Goal: Task Accomplishment & Management: Manage account settings

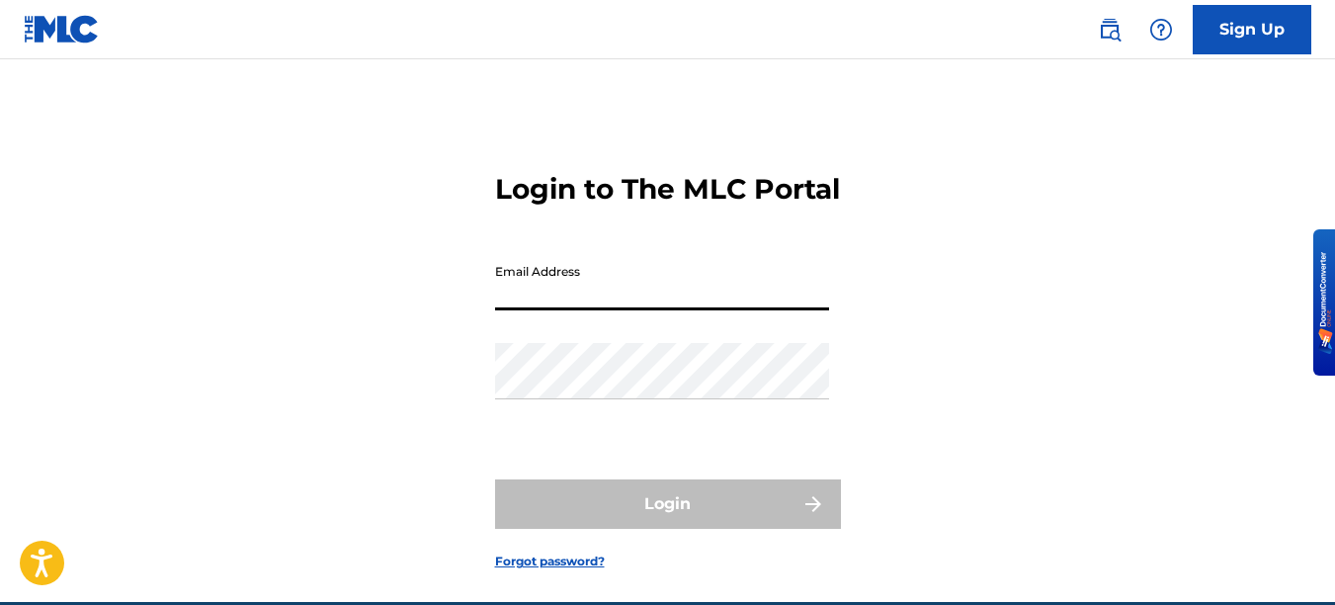
type input "[EMAIL_ADDRESS][DOMAIN_NAME]"
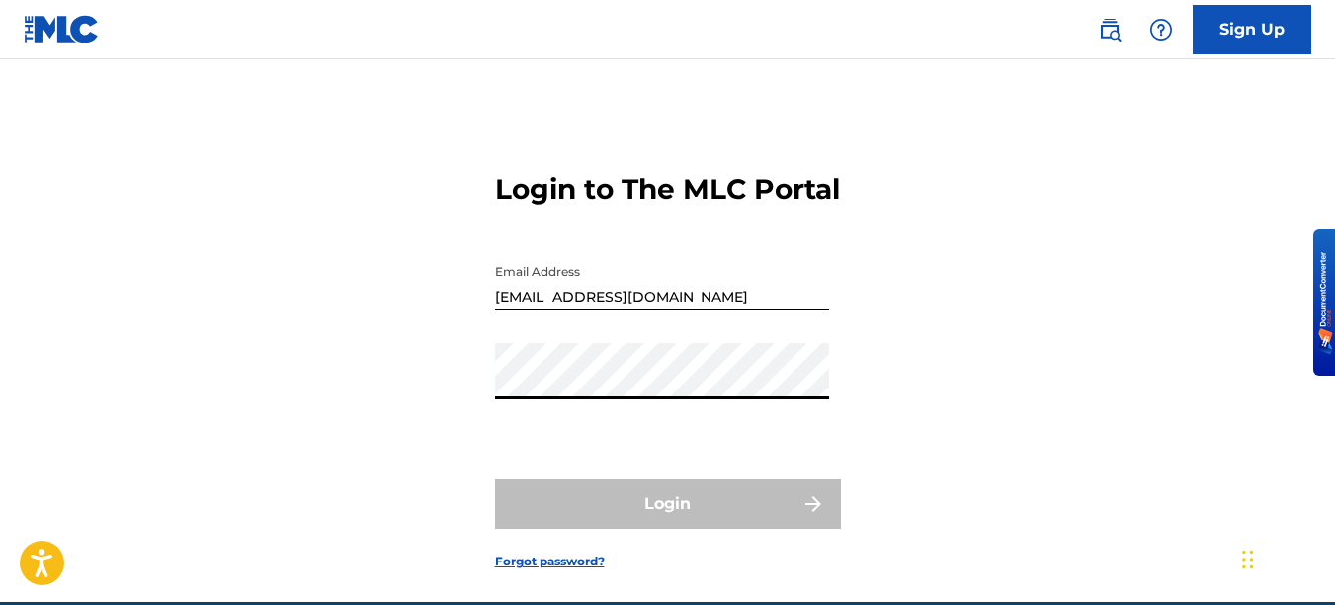
click at [722, 343] on div "Email Address [EMAIL_ADDRESS][DOMAIN_NAME]" at bounding box center [662, 298] width 334 height 89
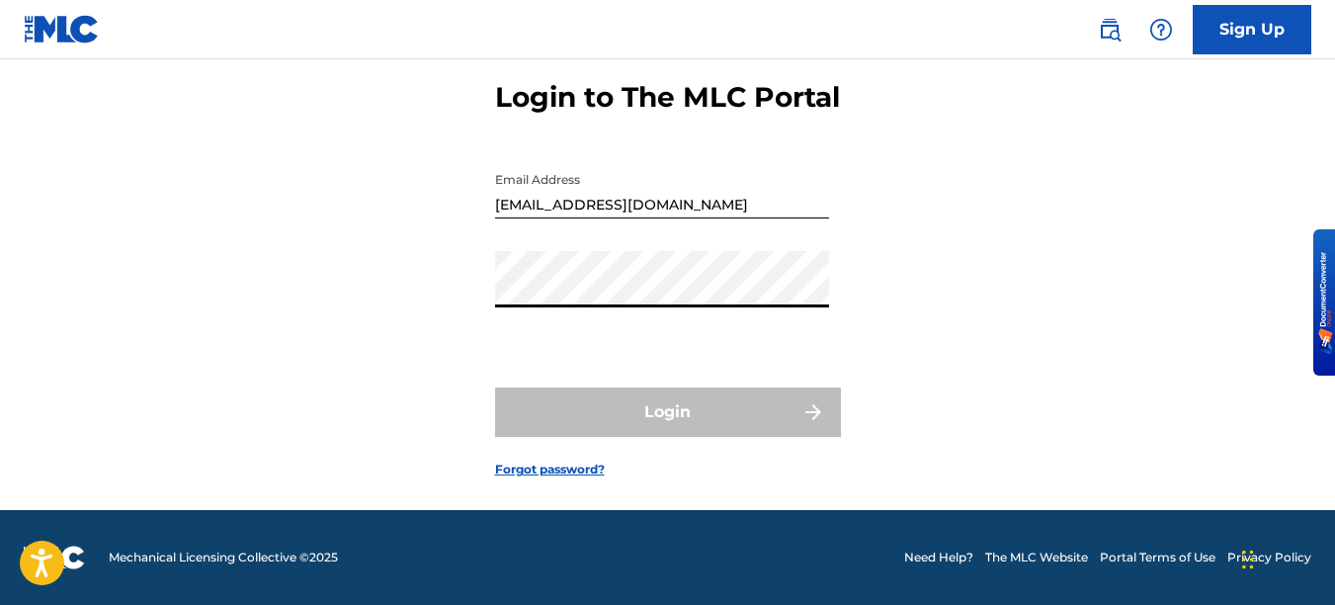
scroll to position [126, 0]
click at [537, 467] on link "Forgot password?" at bounding box center [550, 469] width 110 height 18
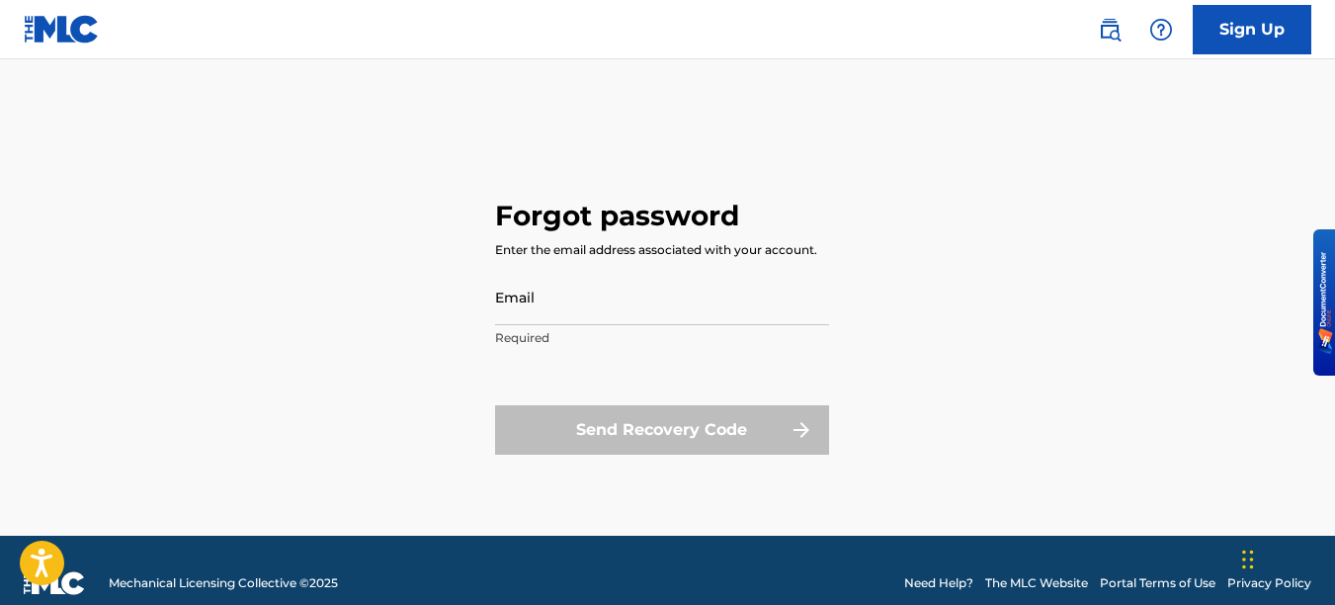
click at [614, 290] on input "Email" at bounding box center [662, 297] width 334 height 56
click at [593, 316] on input "Email" at bounding box center [662, 297] width 334 height 56
type input "[EMAIL_ADDRESS][DOMAIN_NAME]"
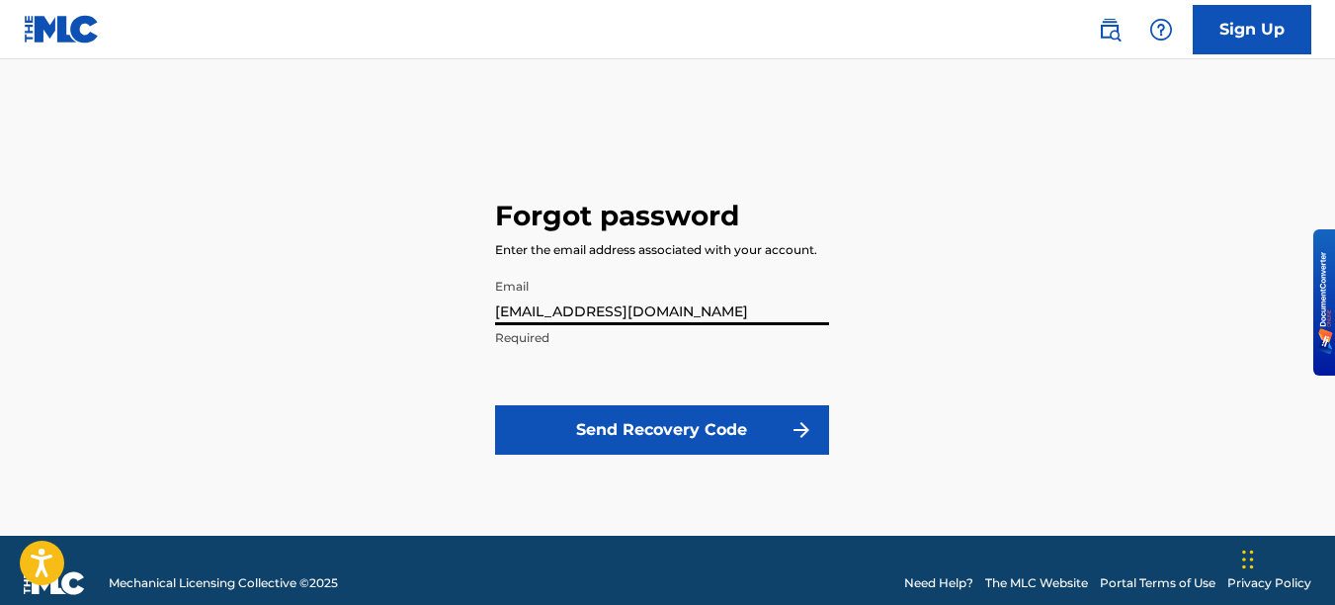
click at [640, 427] on button "Send Recovery Code" at bounding box center [662, 429] width 334 height 49
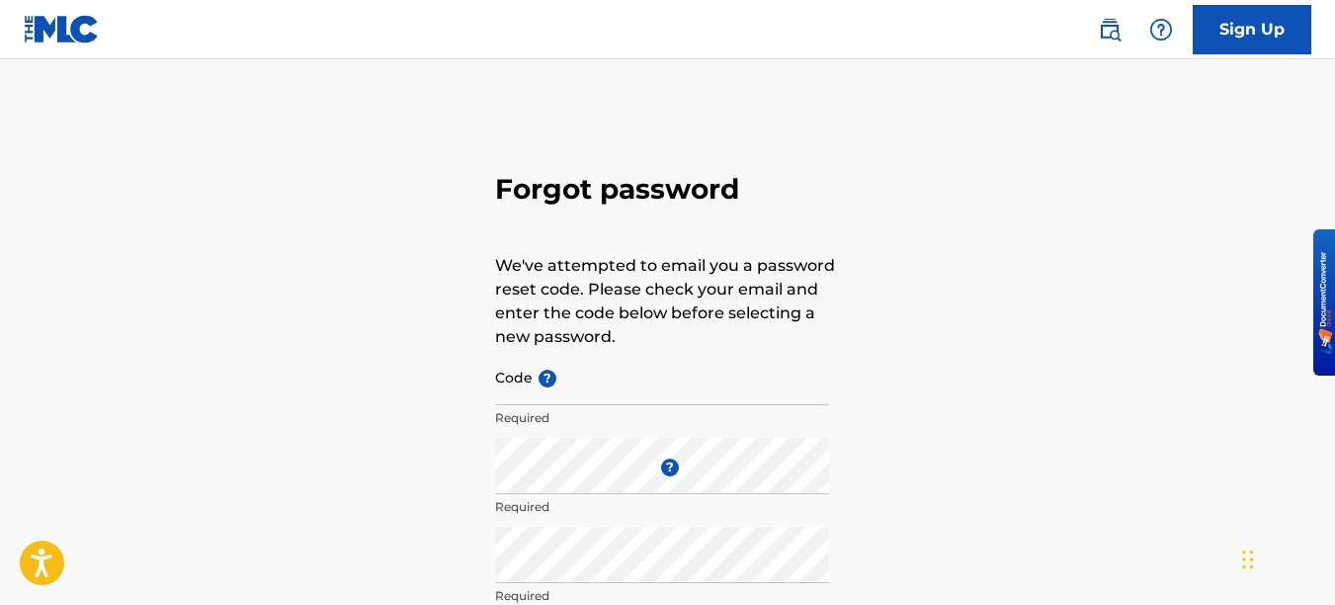
click at [543, 389] on input "Code ?" at bounding box center [662, 377] width 334 height 56
paste input "FP_c36f0381a930e7c8bec9826df2f2"
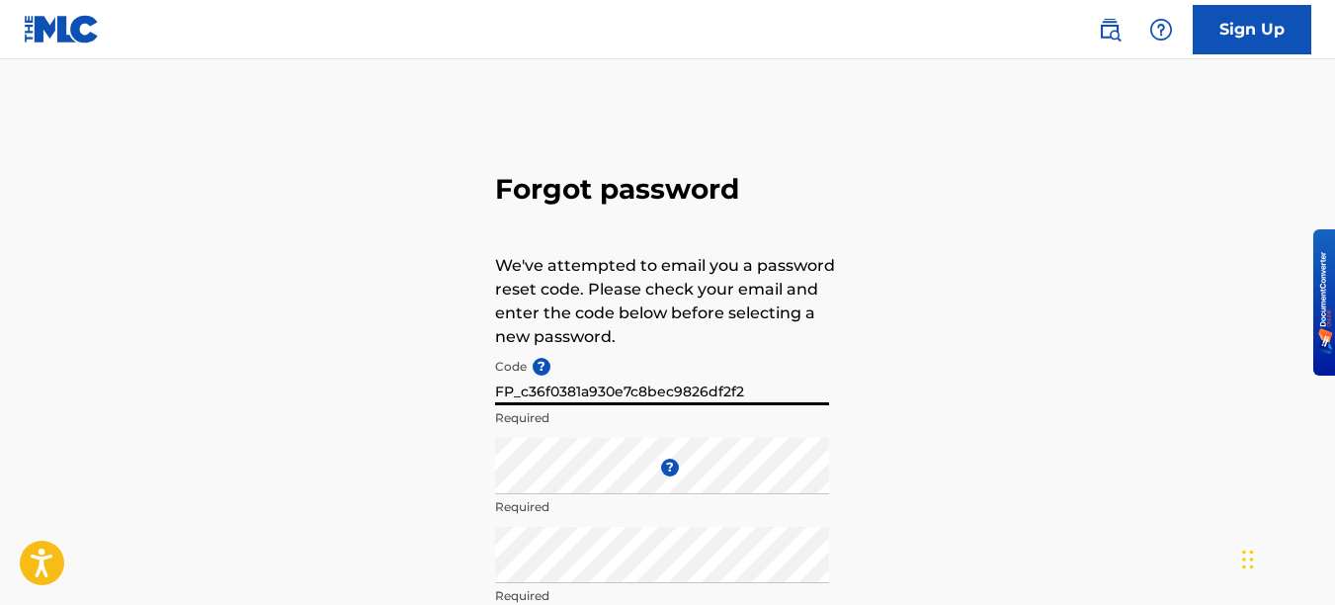
type input "FP_c36f0381a930e7c8bec9826df2f2"
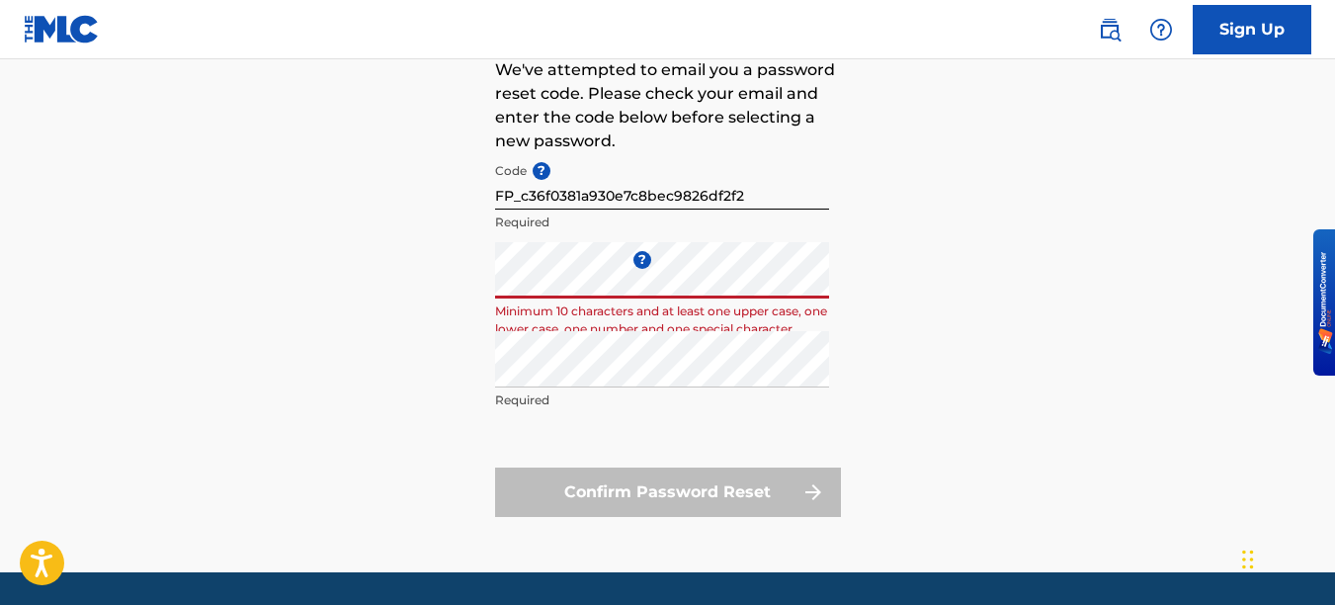
scroll to position [198, 0]
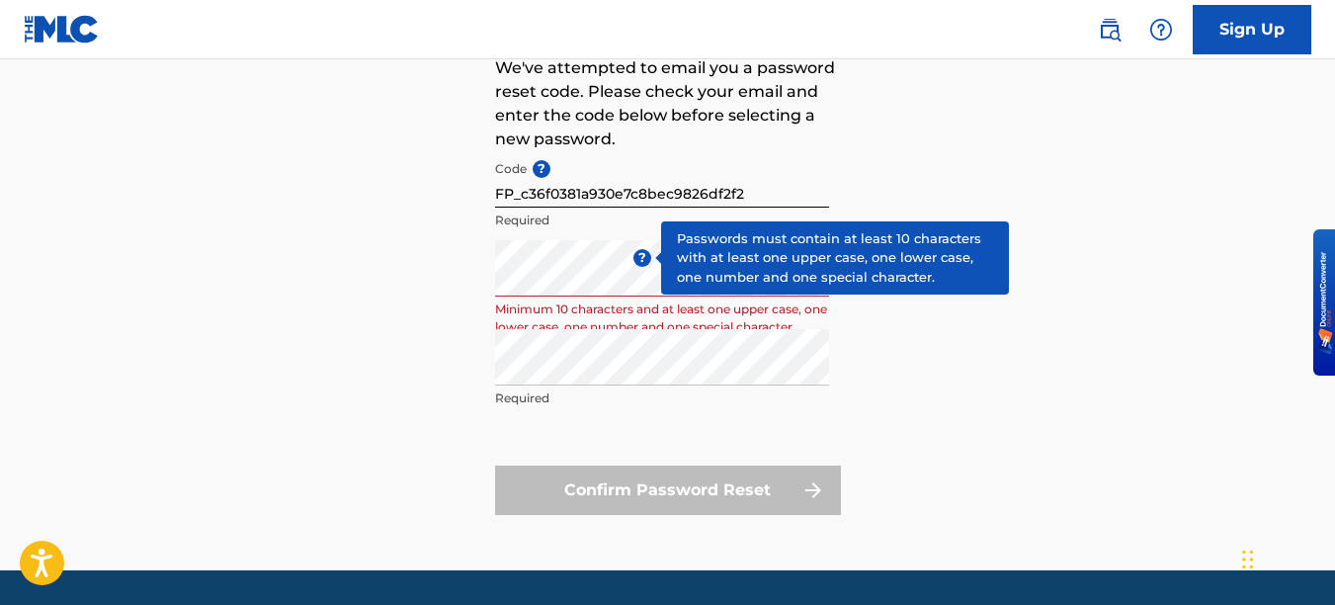
click at [640, 258] on span "?" at bounding box center [642, 258] width 18 height 18
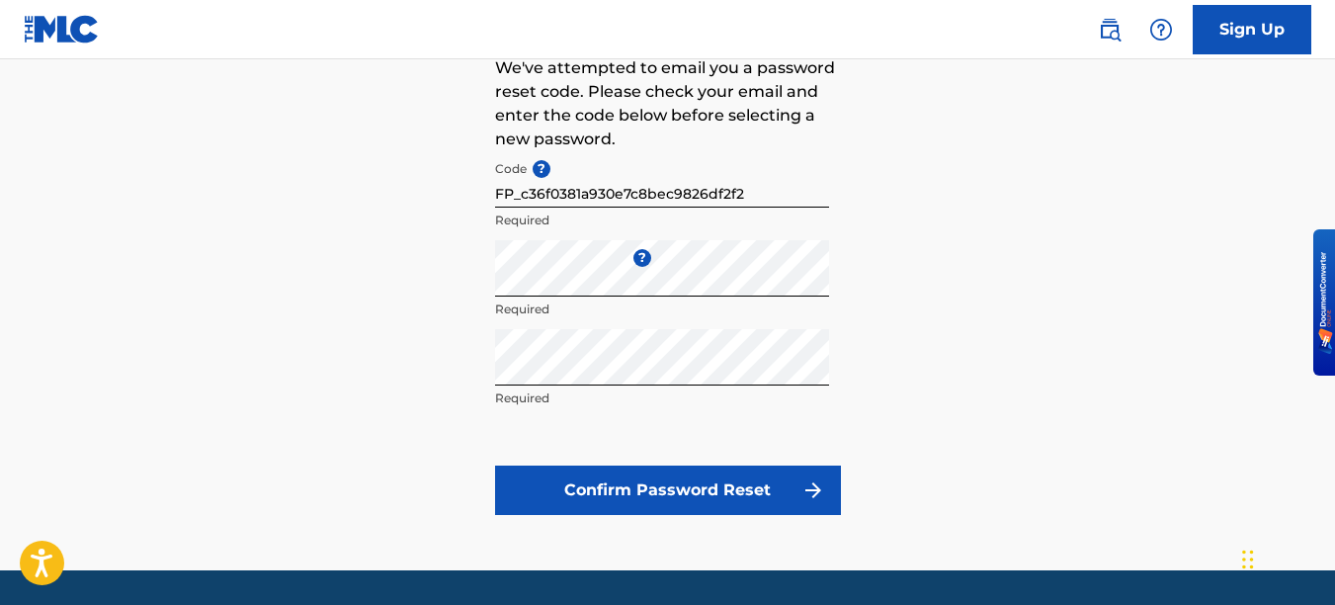
click at [807, 502] on button "Confirm Password Reset" at bounding box center [668, 489] width 346 height 49
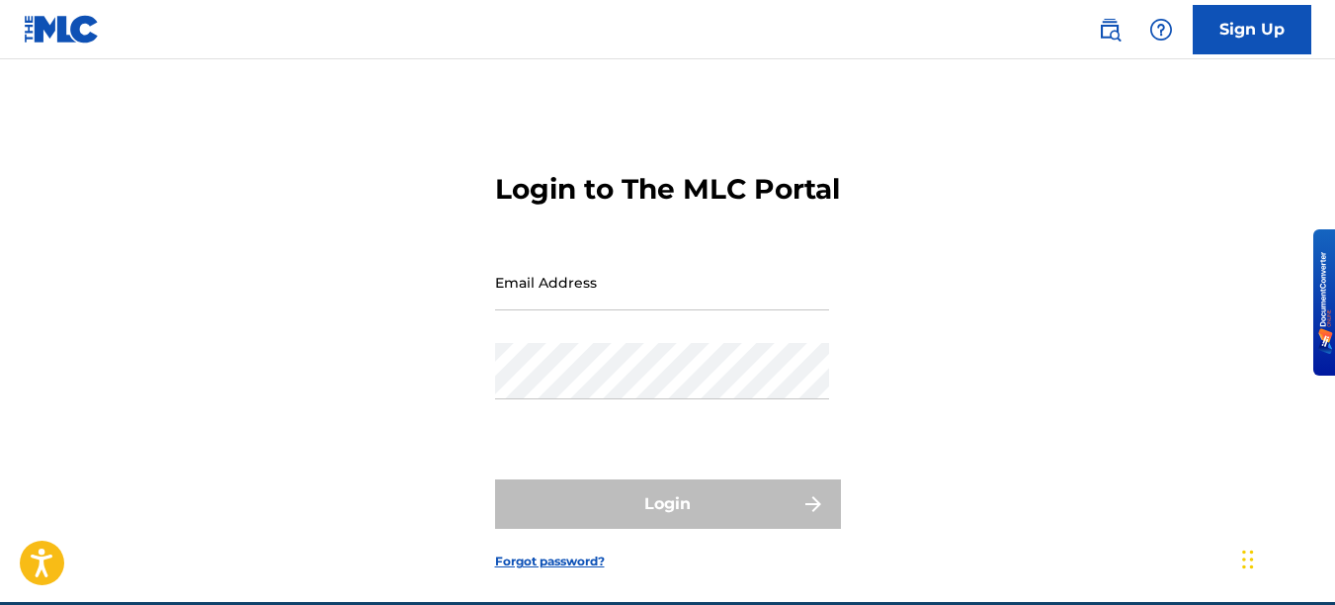
click at [673, 310] on input "Email Address" at bounding box center [662, 282] width 334 height 56
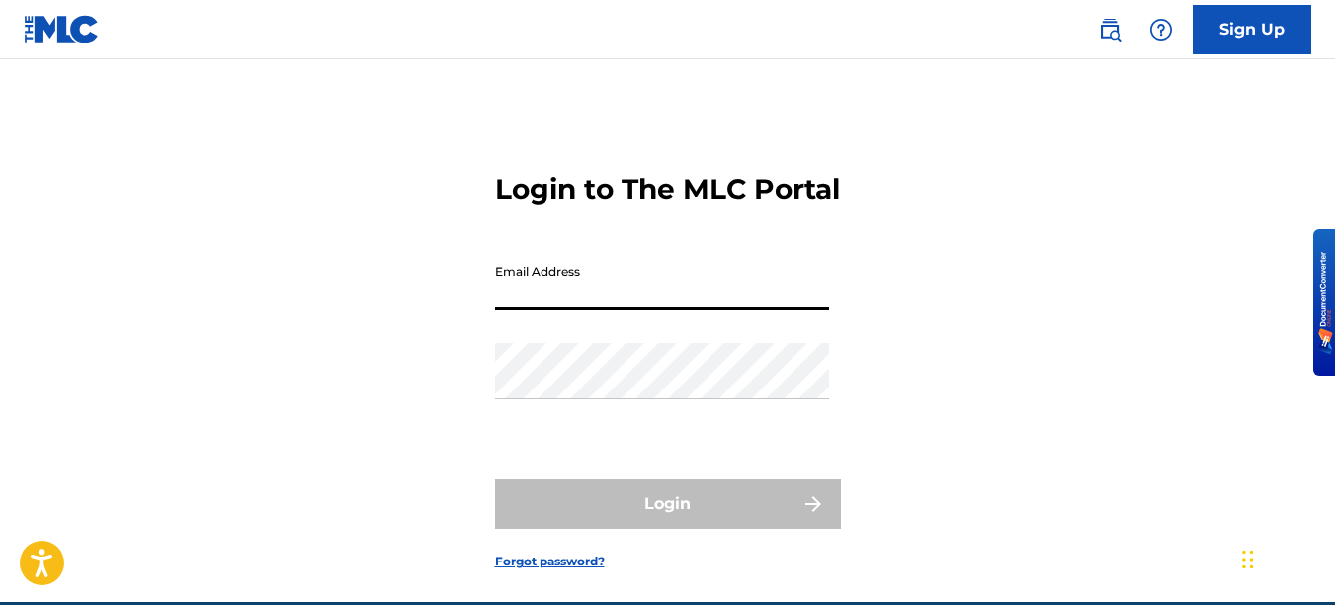
type input "[EMAIL_ADDRESS][DOMAIN_NAME]"
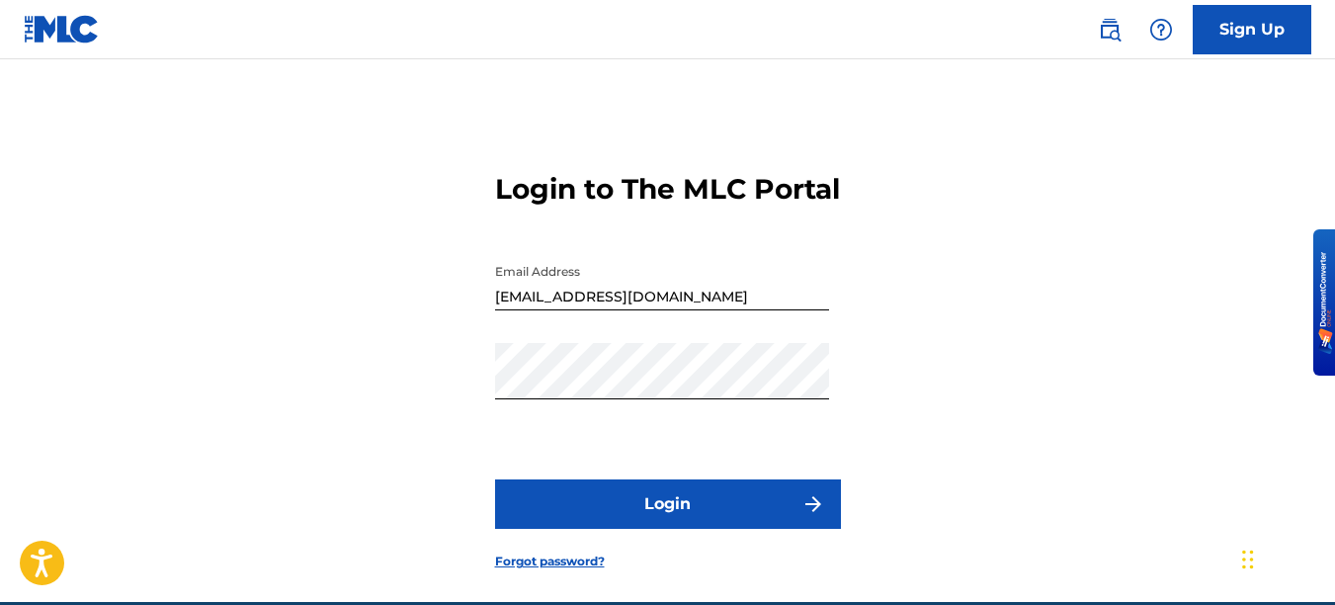
click at [802, 516] on img "submit" at bounding box center [813, 504] width 24 height 24
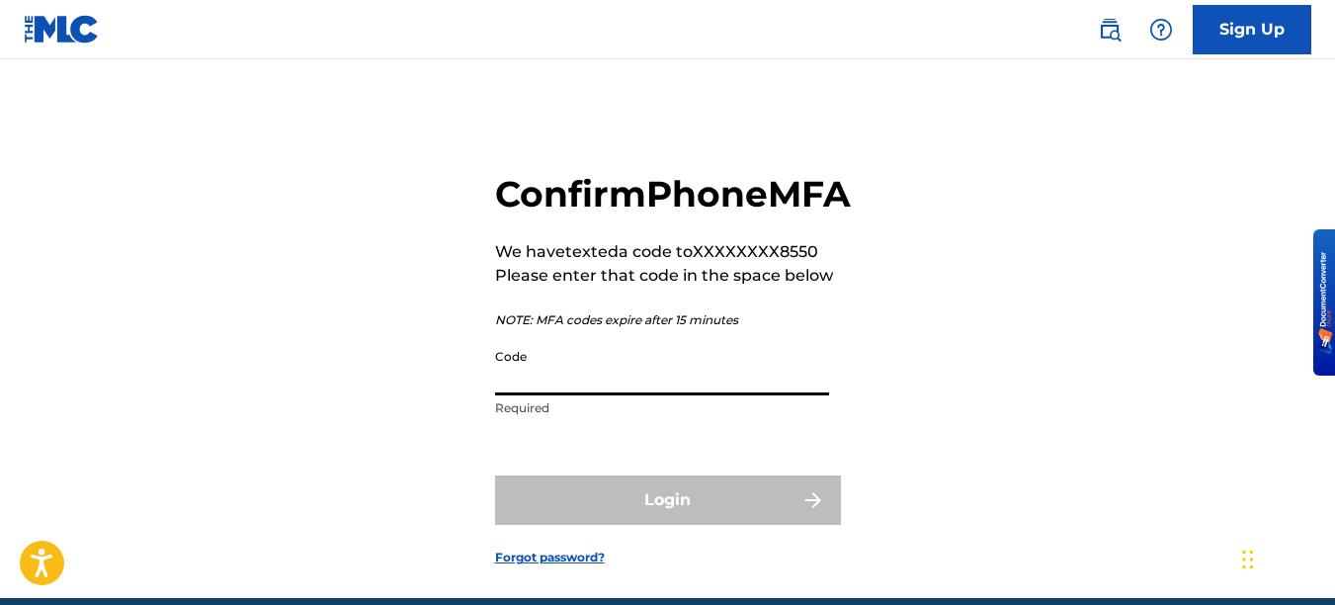
click at [697, 395] on input "Code" at bounding box center [662, 367] width 334 height 56
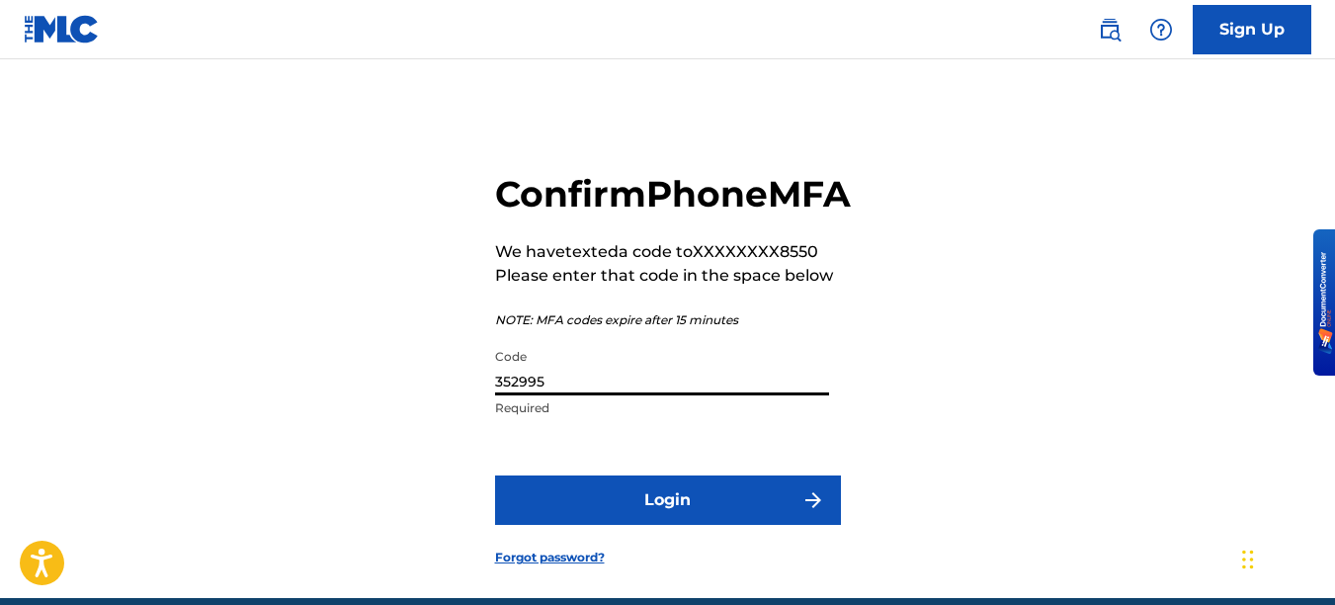
type input "352995"
click at [709, 525] on button "Login" at bounding box center [668, 499] width 346 height 49
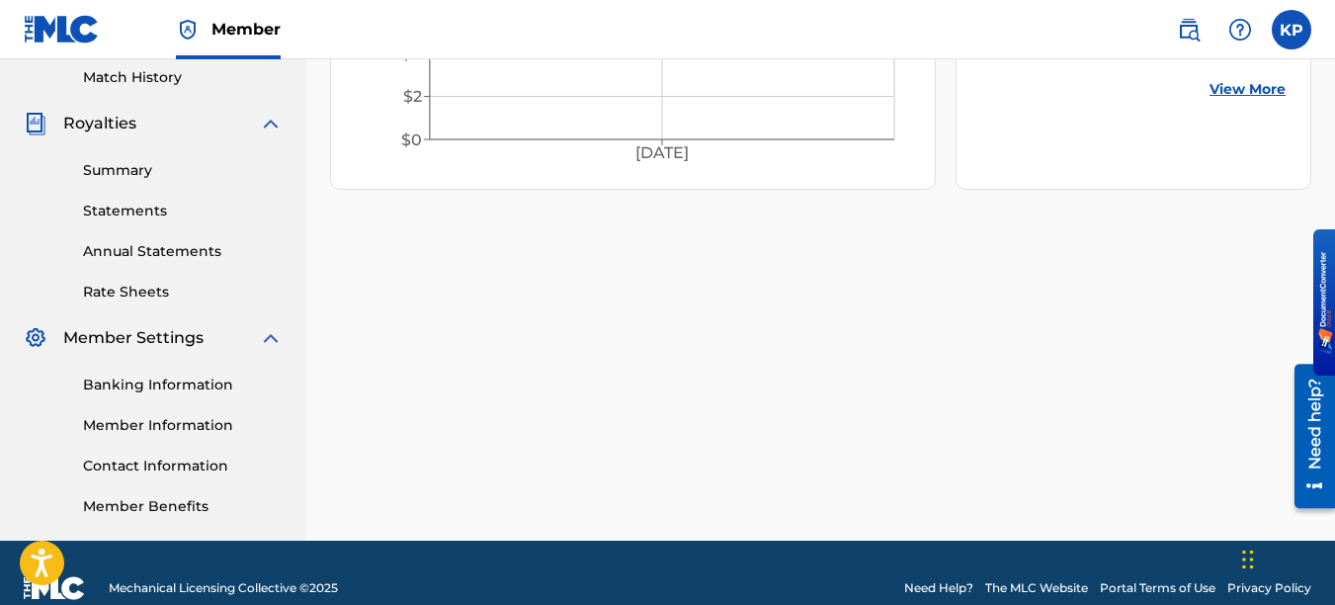
scroll to position [580, 0]
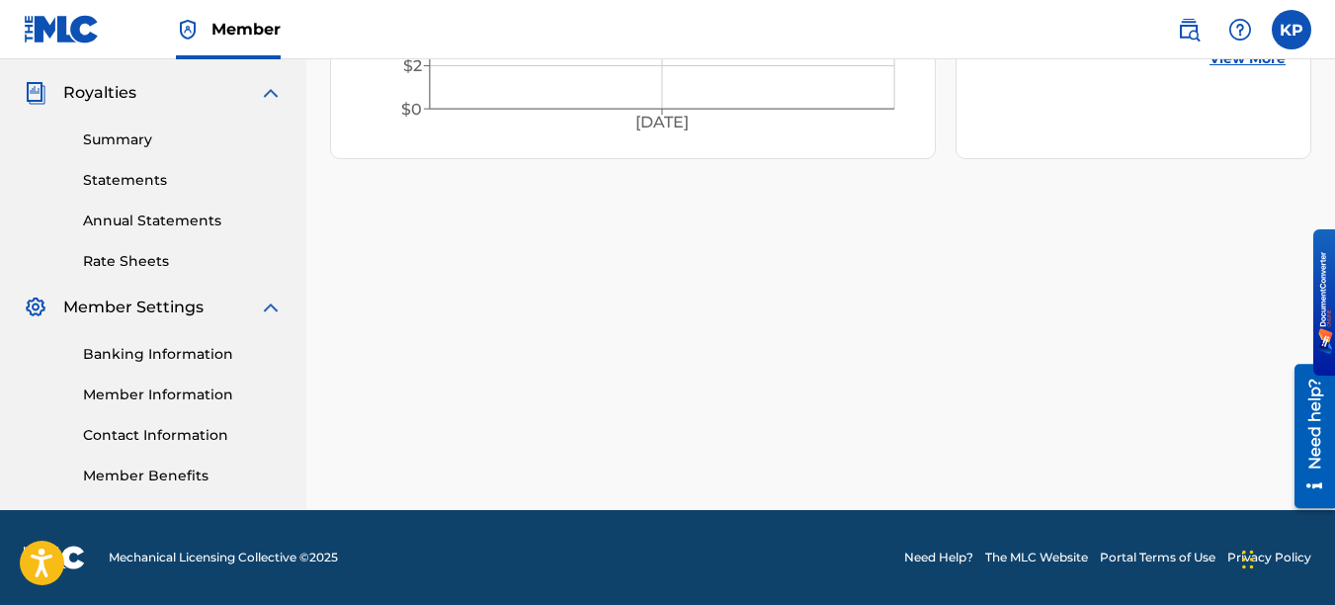
click at [162, 351] on link "Banking Information" at bounding box center [183, 354] width 200 height 21
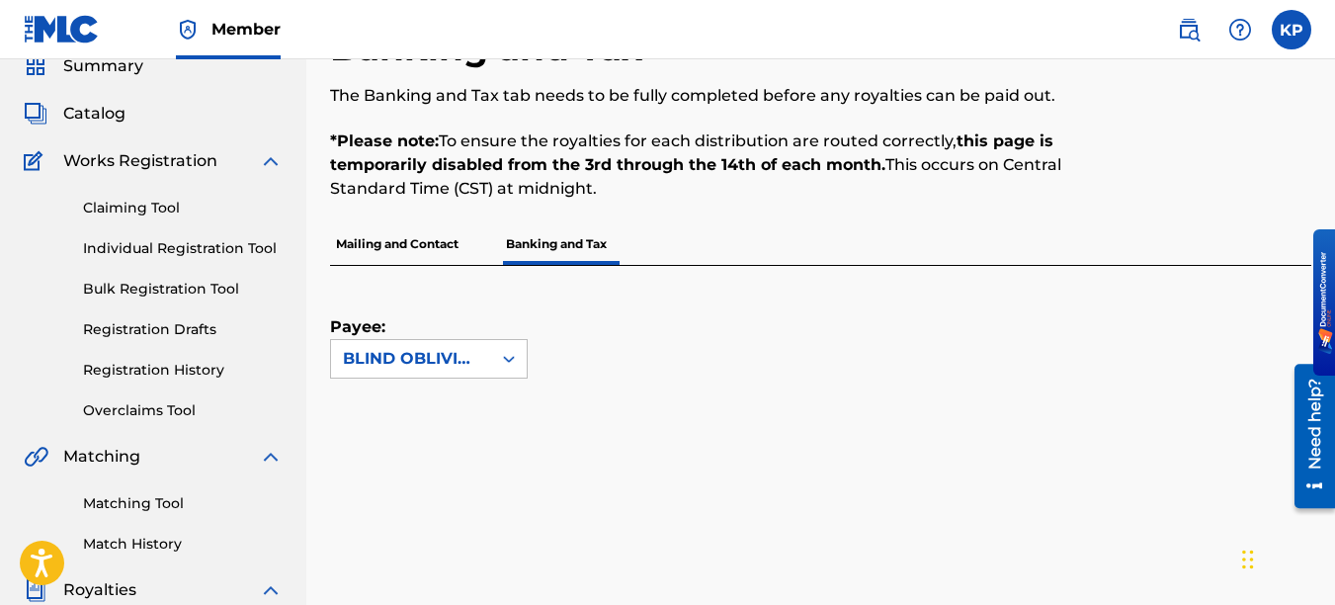
scroll to position [198, 0]
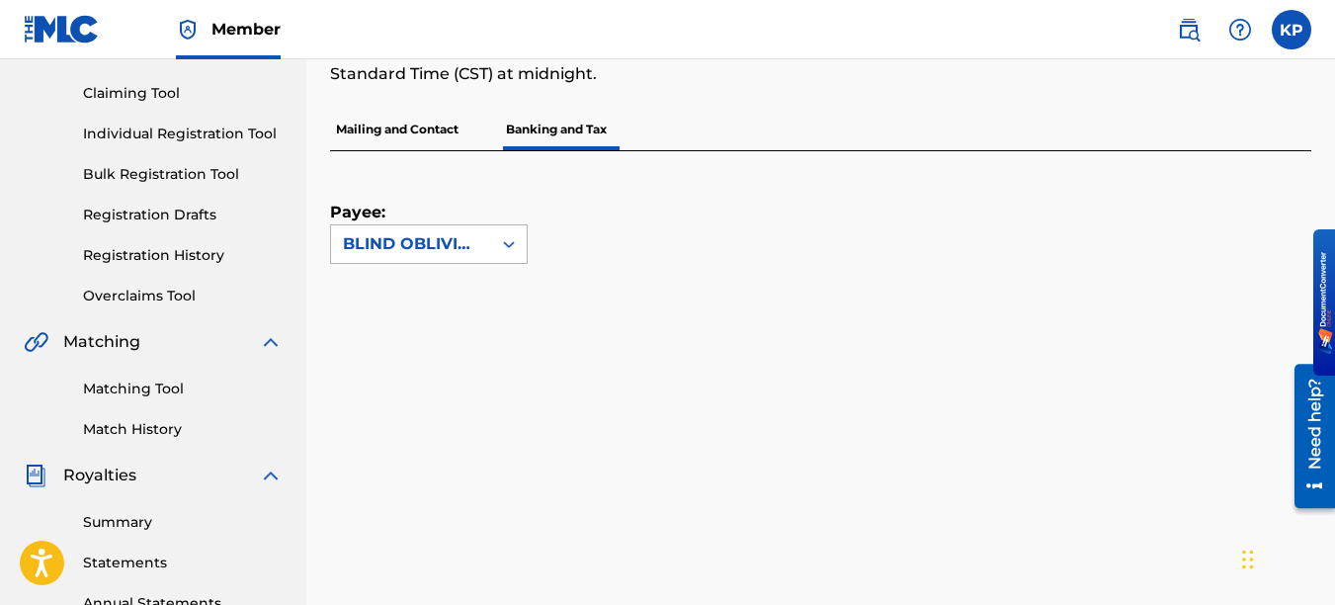
click at [521, 252] on div at bounding box center [509, 244] width 36 height 36
click at [449, 287] on div "BLIND OBLIVION SONGS" at bounding box center [429, 300] width 196 height 73
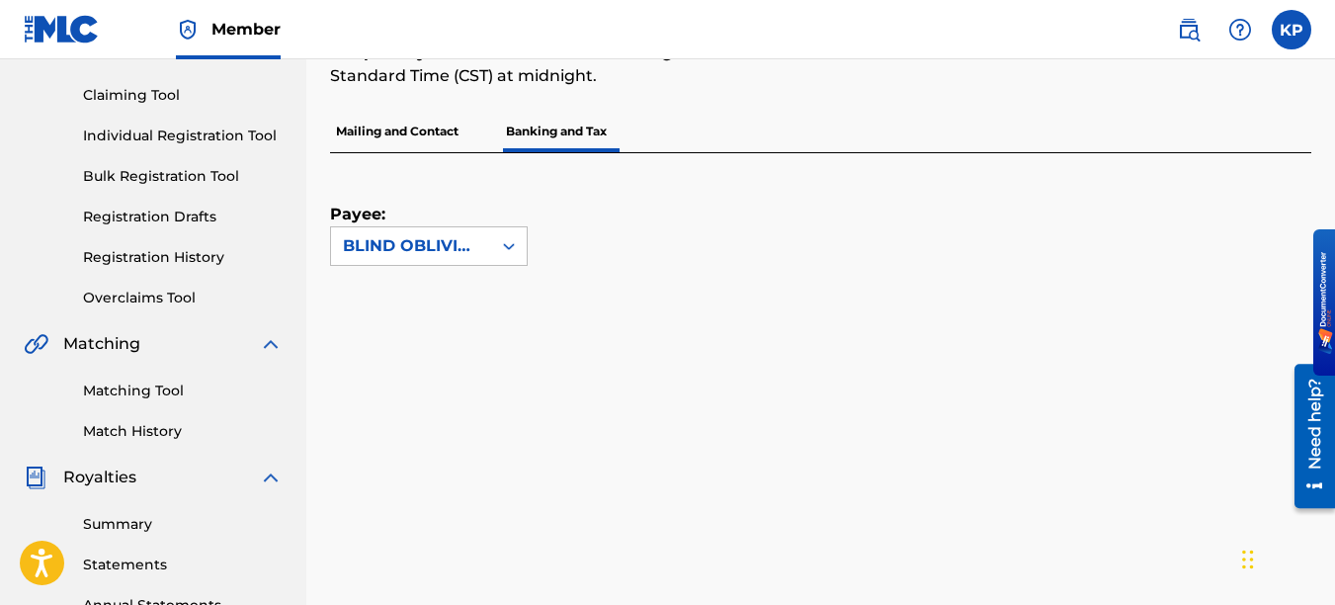
scroll to position [383, 0]
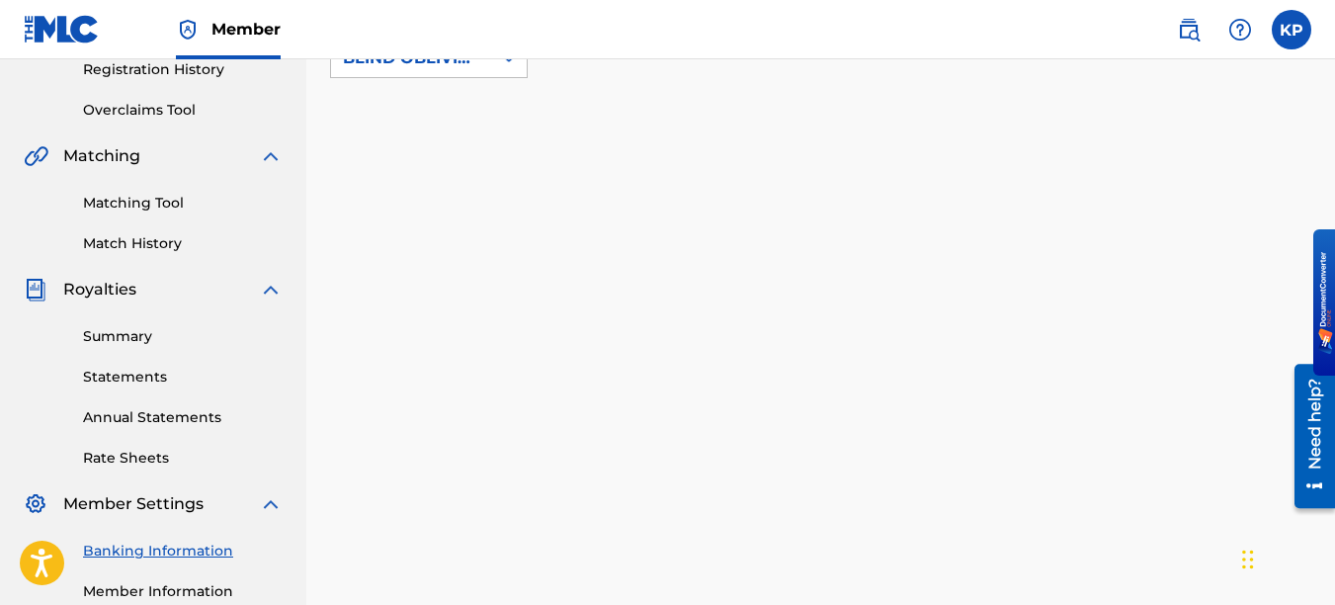
click at [145, 373] on link "Statements" at bounding box center [183, 377] width 200 height 21
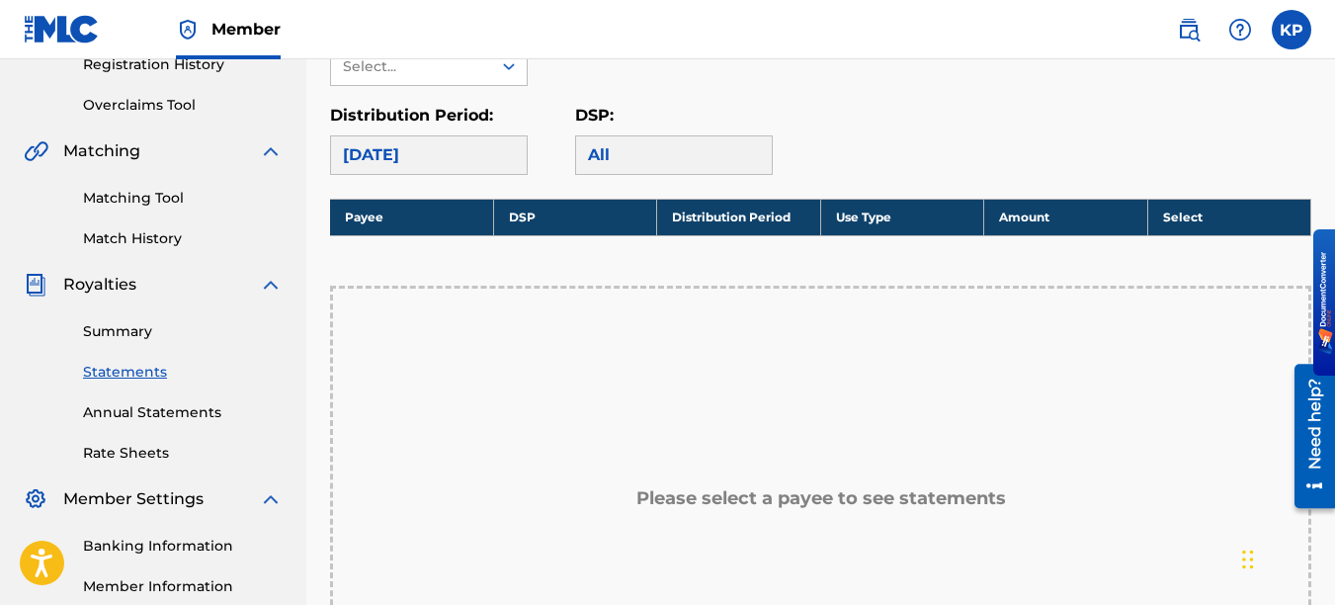
scroll to position [304, 0]
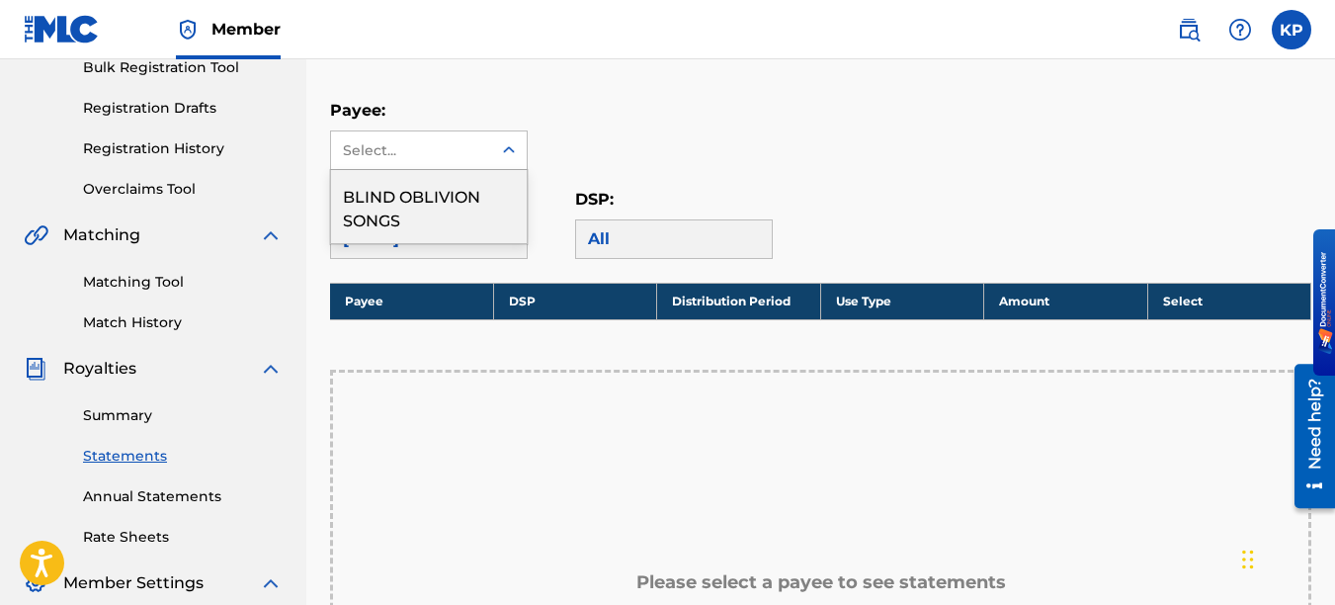
click at [517, 149] on icon at bounding box center [509, 150] width 20 height 20
click at [447, 205] on div "BLIND OBLIVION SONGS" at bounding box center [429, 206] width 196 height 73
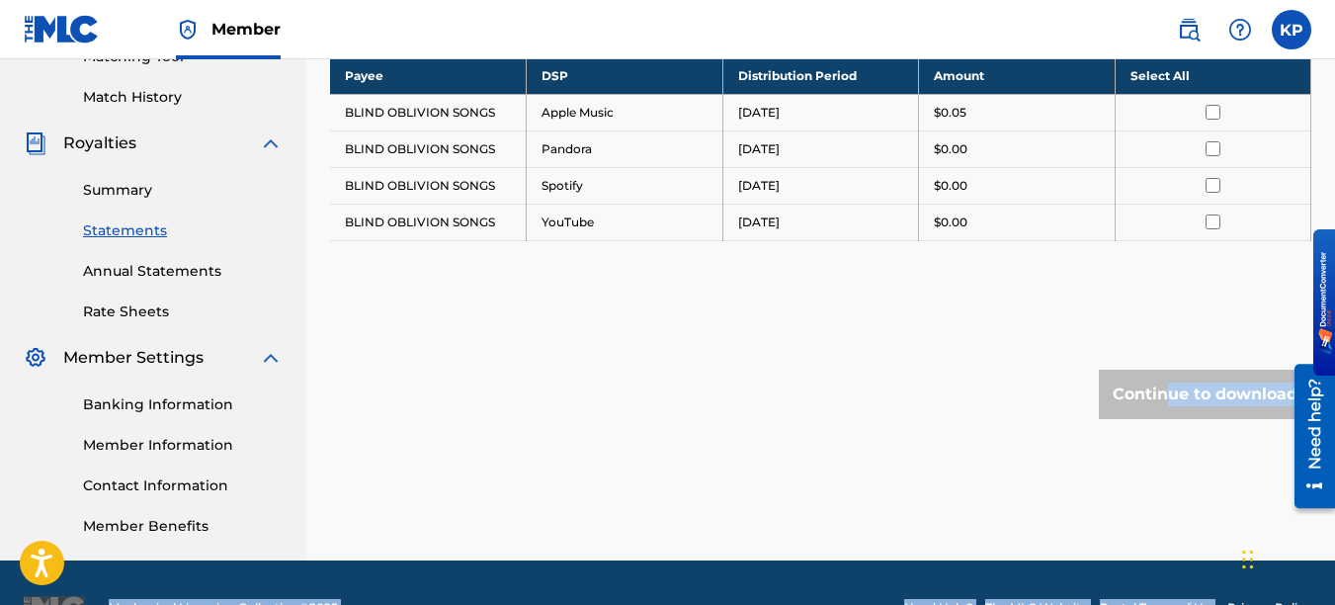
scroll to position [580, 0]
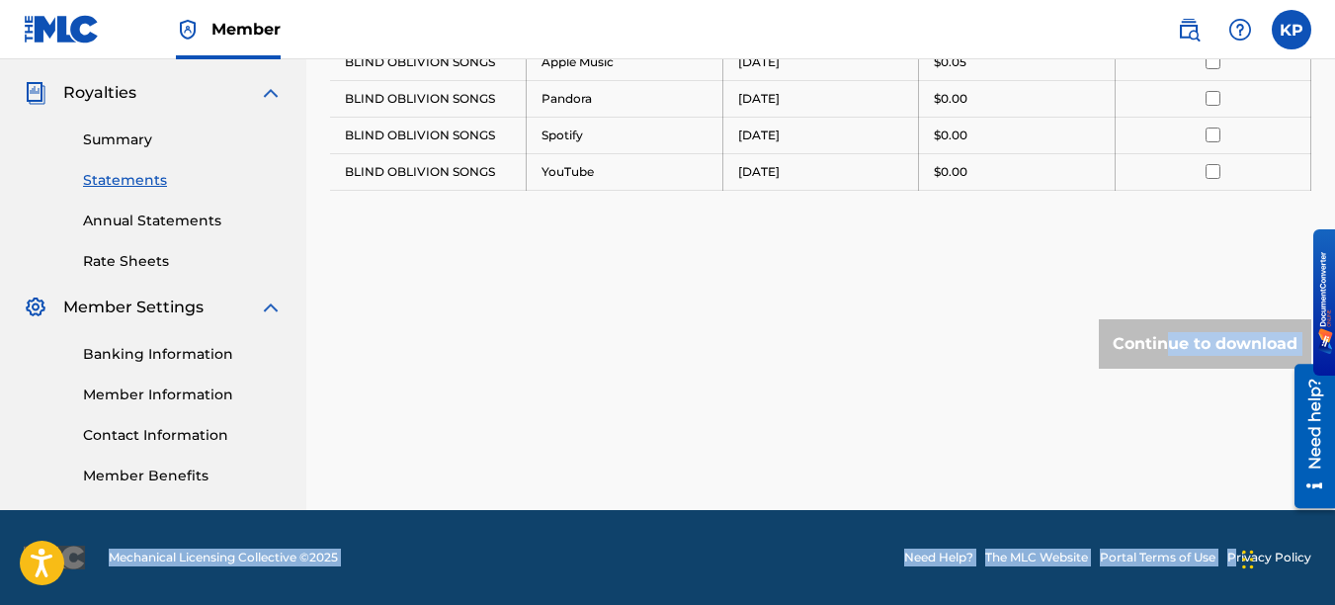
drag, startPoint x: 1166, startPoint y: 602, endPoint x: 1209, endPoint y: 603, distance: 43.5
click at [1209, 603] on div "Member KP KP [PERSON_NAME] [EMAIL_ADDRESS][DOMAIN_NAME] Notification Preference…" at bounding box center [667, 12] width 1335 height 1185
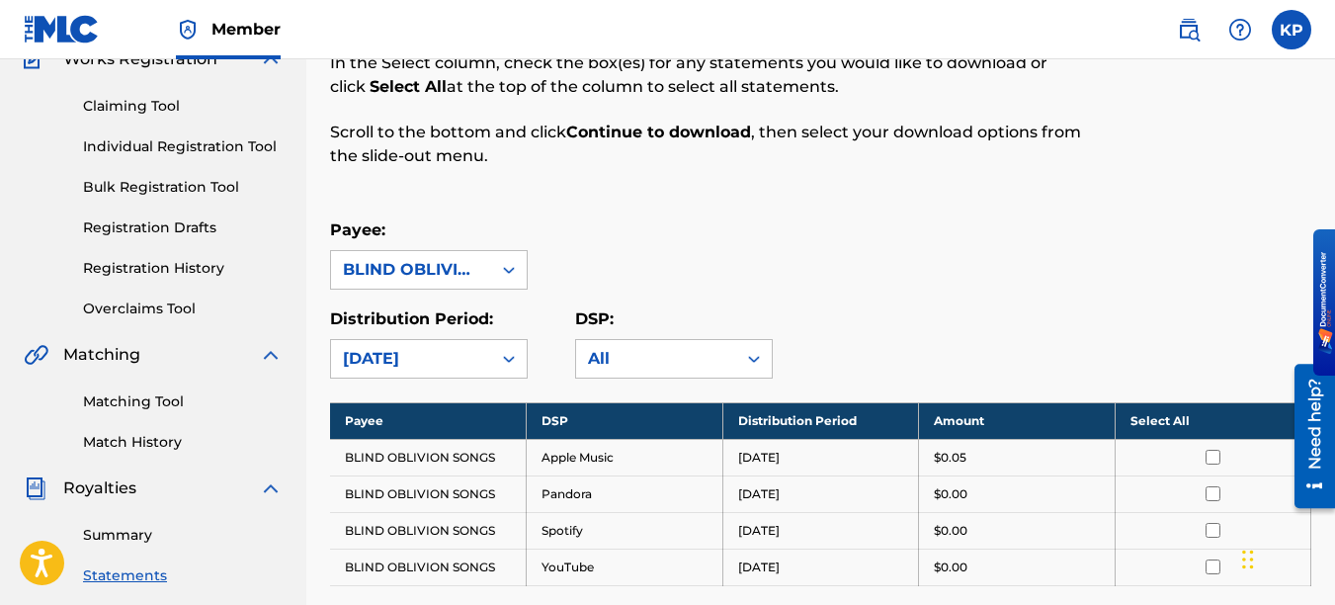
scroll to position [0, 0]
